Goal: Task Accomplishment & Management: Manage account settings

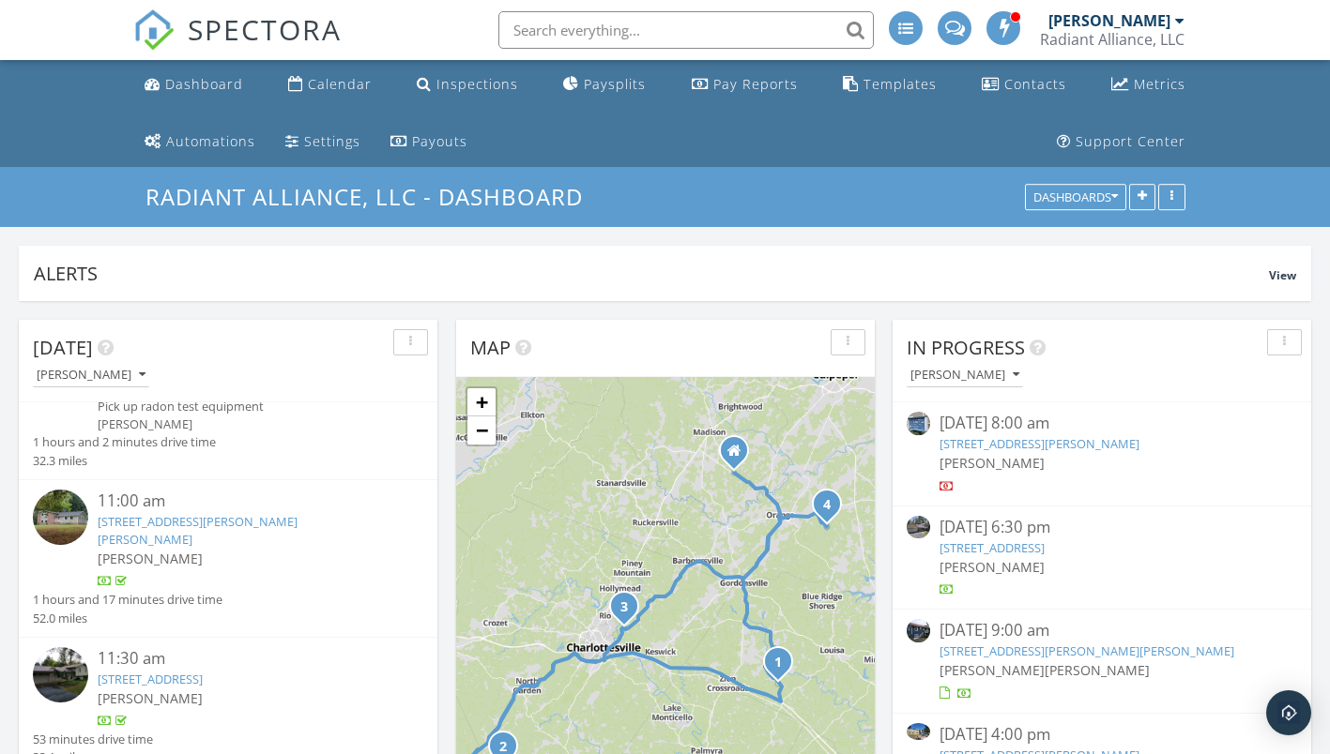
scroll to position [114, 0]
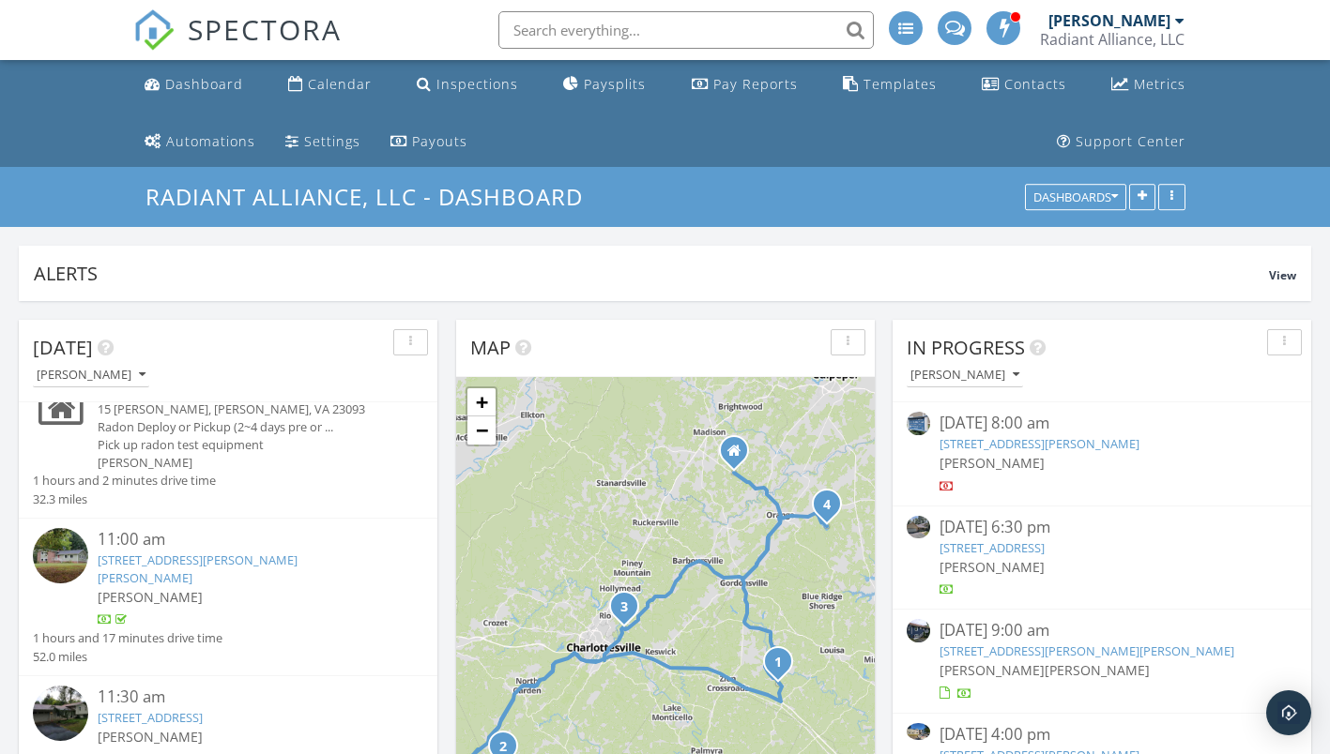
click at [148, 562] on link "4689 Eastwood Ln, Schuyler, VA 22969" at bounding box center [198, 569] width 200 height 35
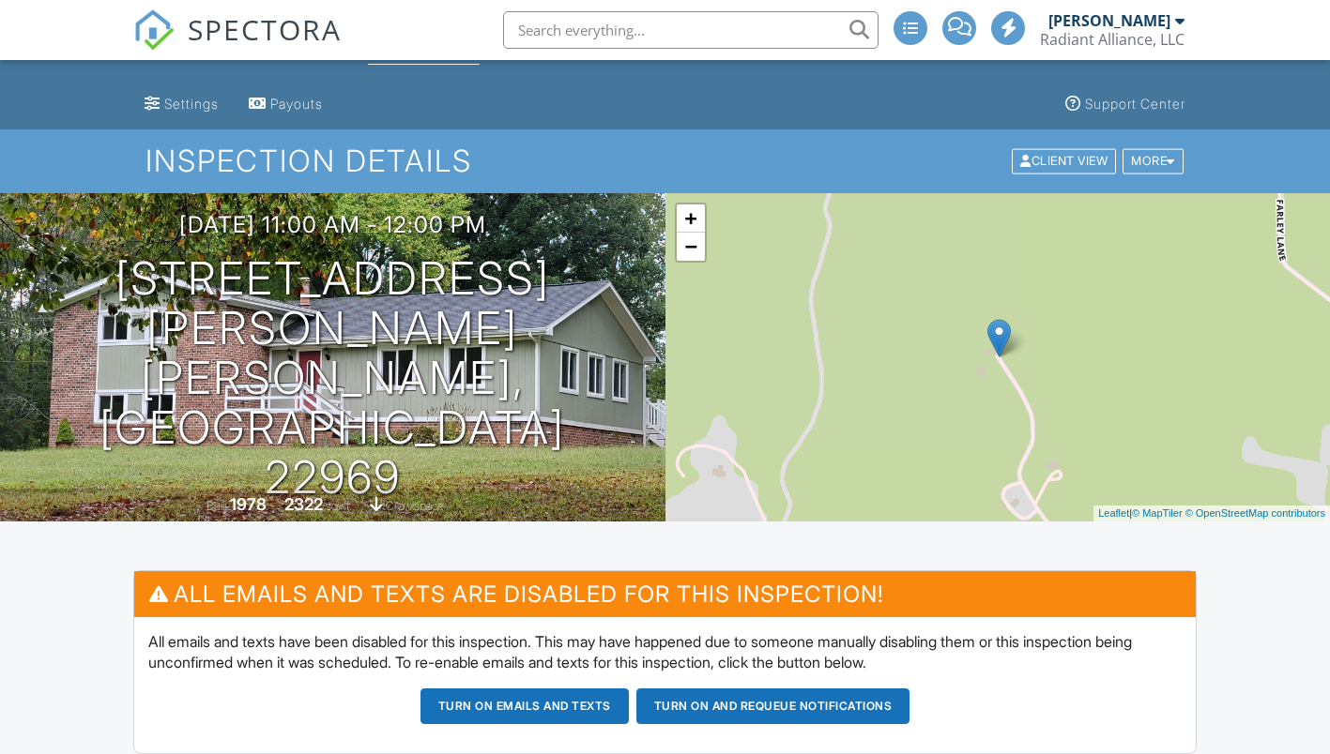
scroll to position [282, 0]
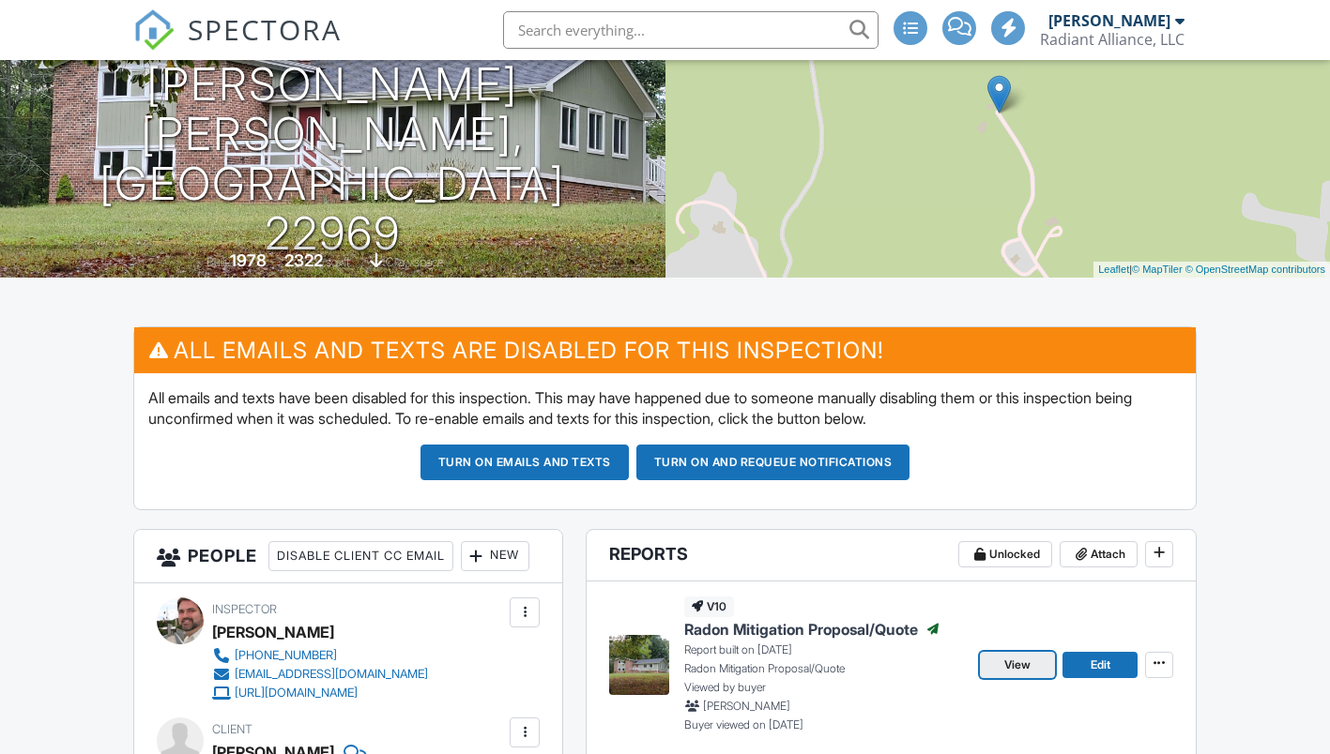
click at [1025, 666] on span "View" at bounding box center [1017, 665] width 26 height 19
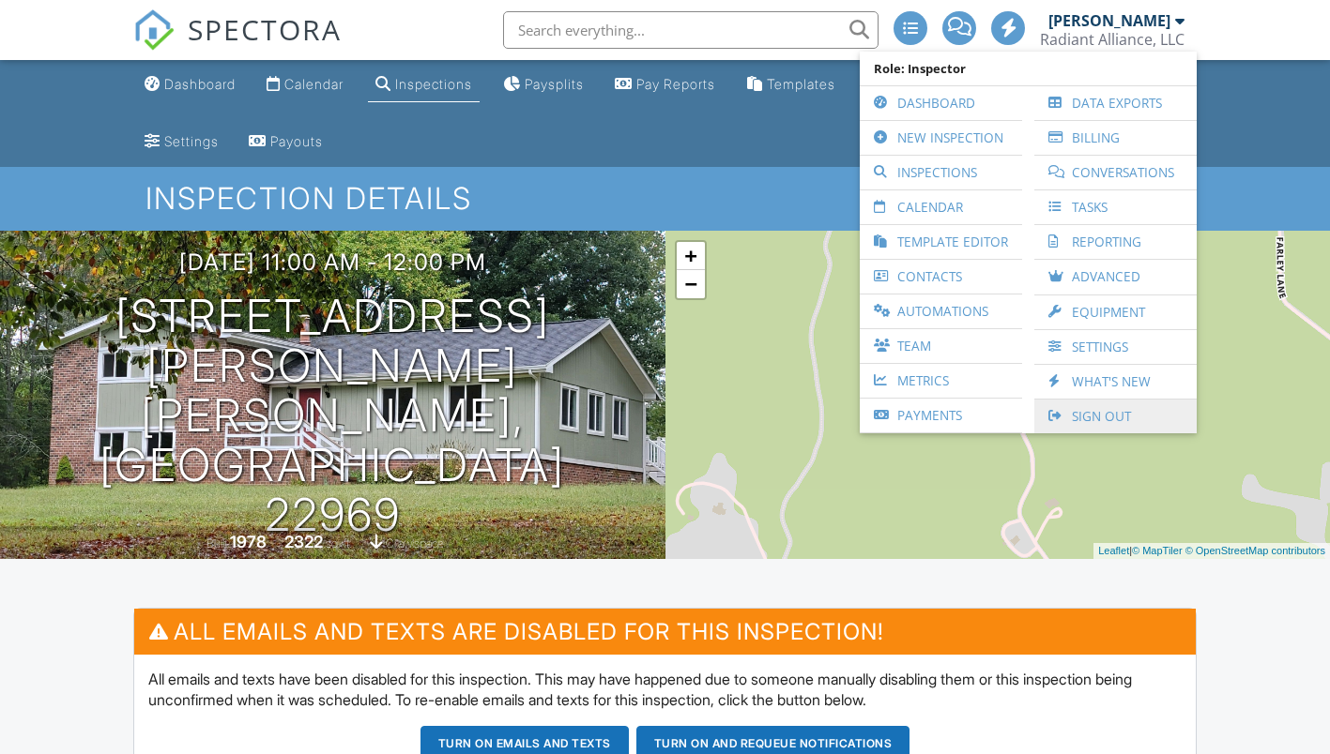
click at [1076, 412] on link "Sign Out" at bounding box center [1115, 417] width 144 height 34
